Goal: Transaction & Acquisition: Purchase product/service

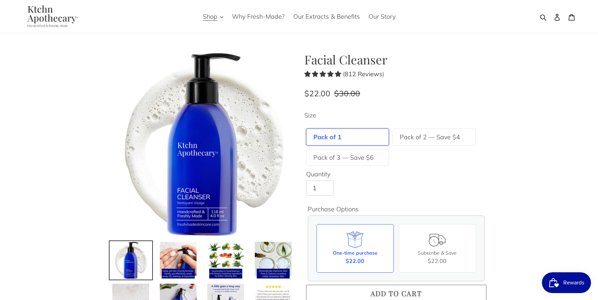
click at [382, 290] on span "Add to cart" at bounding box center [396, 293] width 51 height 9
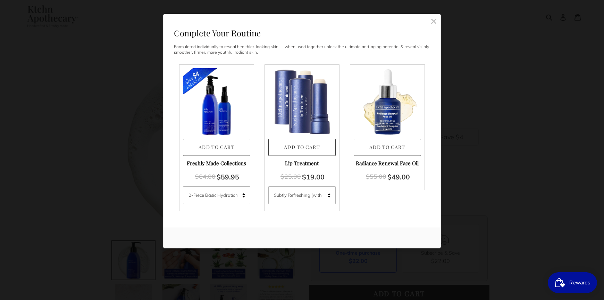
click at [435, 23] on rect at bounding box center [433, 21] width 6 height 6
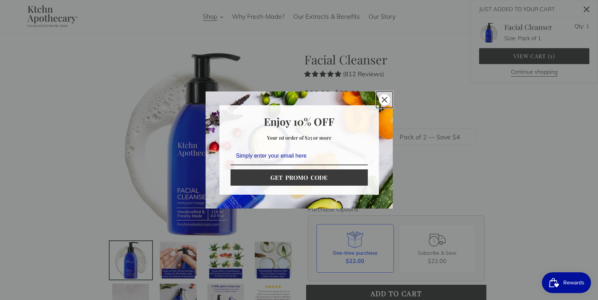
click at [385, 100] on icon "close icon" at bounding box center [385, 100] width 6 height 6
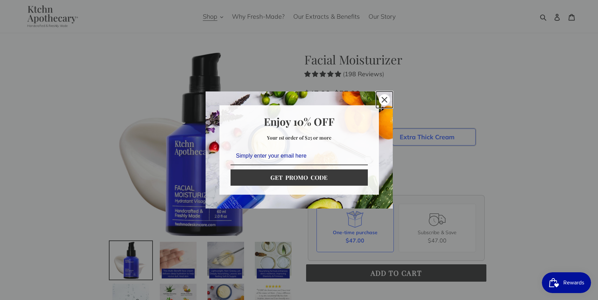
click at [382, 100] on icon "close icon" at bounding box center [385, 100] width 6 height 6
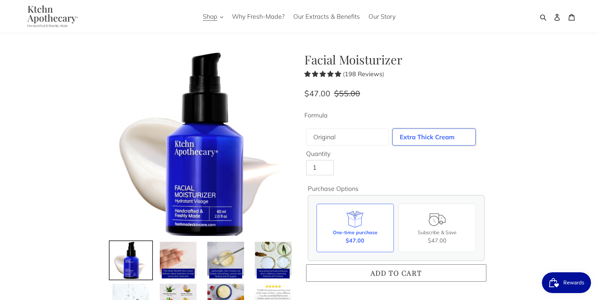
click at [399, 272] on span "Add to cart" at bounding box center [396, 272] width 51 height 9
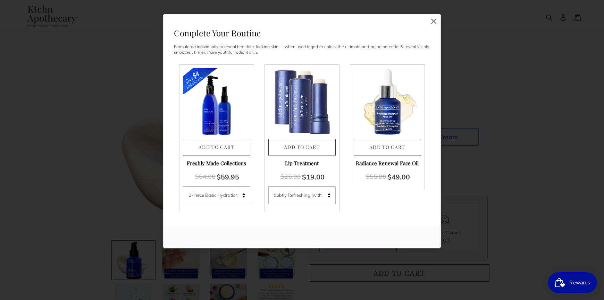
click at [399, 272] on div "Complete Your Routine Formulated individually to reveal healthier-looking skin …" at bounding box center [302, 150] width 604 height 300
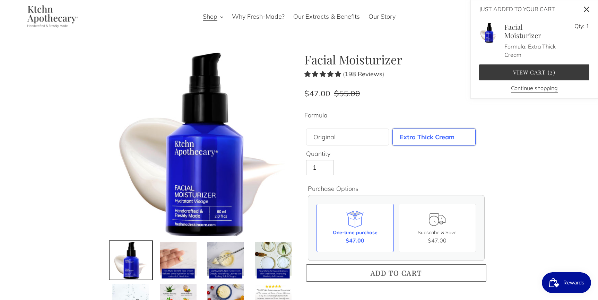
click at [393, 275] on span "Add to cart" at bounding box center [396, 272] width 51 height 9
